Goal: Navigation & Orientation: Find specific page/section

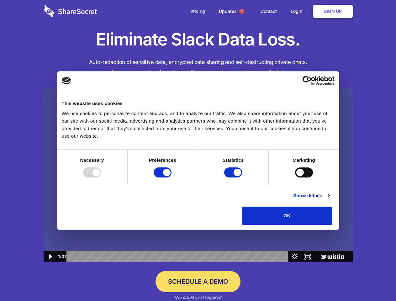
click at [198, 151] on img at bounding box center [198, 175] width 309 height 174
click at [101, 178] on div at bounding box center [92, 173] width 18 height 10
click at [172, 178] on input "Preferences" at bounding box center [163, 173] width 18 height 10
checkbox input "false"
click at [234, 178] on input "Statistics" at bounding box center [233, 173] width 18 height 10
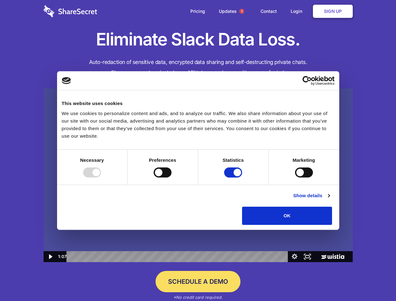
checkbox input "false"
click at [295, 178] on input "Marketing" at bounding box center [304, 173] width 18 height 10
checkbox input "true"
click at [330, 200] on link "Show details" at bounding box center [311, 196] width 36 height 8
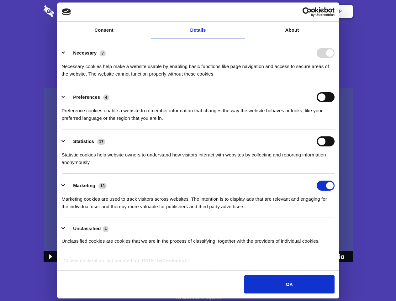
click at [335, 78] on div "Necessary cookies help make a website usable by enabling basic functions like p…" at bounding box center [198, 68] width 273 height 20
click at [242, 11] on span "1" at bounding box center [241, 11] width 5 height 5
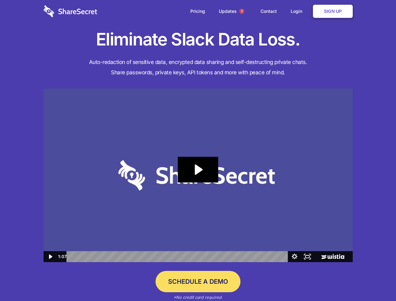
click at [198, 175] on icon "Play Video: Sharesecret Slack Extension" at bounding box center [198, 170] width 40 height 26
